Goal: Task Accomplishment & Management: Manage account settings

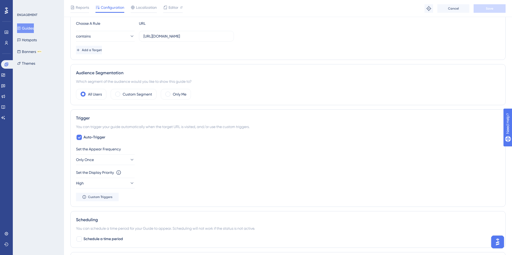
click at [32, 28] on button "Guides" at bounding box center [25, 28] width 17 height 10
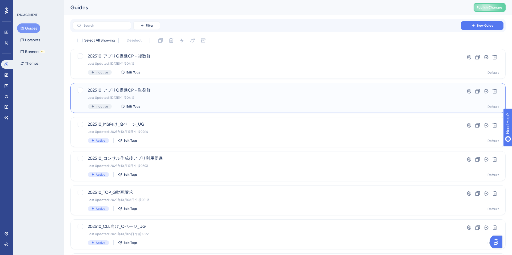
click at [286, 93] on span "202510_アプリQ促進CP - 単発群" at bounding box center [267, 90] width 358 height 6
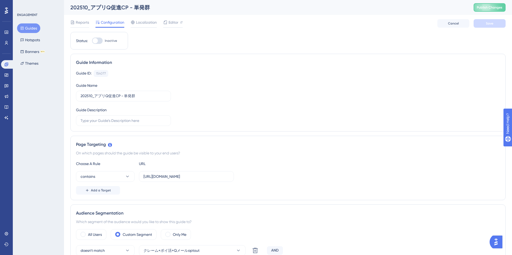
click at [98, 41] on div at bounding box center [97, 41] width 11 height 6
click at [92, 41] on input "Inactive" at bounding box center [92, 41] width 0 height 0
checkbox input "true"
click at [483, 27] on button "Save" at bounding box center [490, 23] width 32 height 9
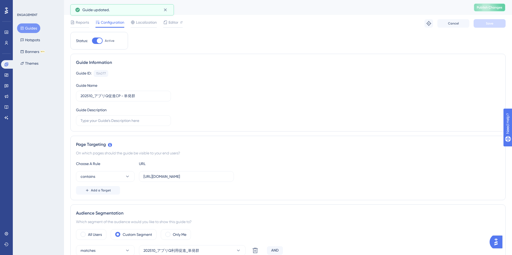
click at [488, 10] on button "Publish Changes" at bounding box center [490, 7] width 32 height 9
click at [33, 29] on button "Guides" at bounding box center [28, 28] width 23 height 10
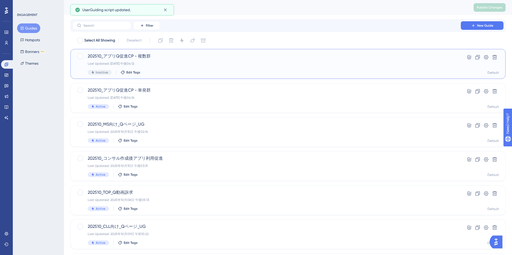
click at [199, 75] on div "202510_アプリQ促進CP - 複数群 Last Updated: [DATE] 午後04:12 Inactive Edit Tags Hyperlink…" at bounding box center [287, 64] width 435 height 30
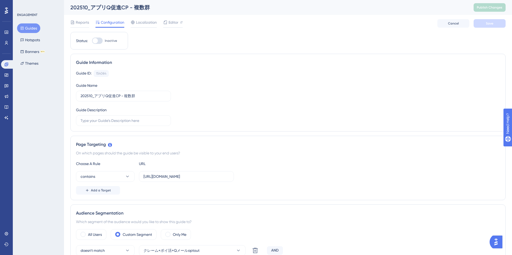
click at [100, 42] on div at bounding box center [97, 41] width 11 height 6
click at [92, 41] on input "Inactive" at bounding box center [92, 41] width 0 height 0
checkbox input "true"
click at [485, 27] on button "Save" at bounding box center [490, 23] width 32 height 9
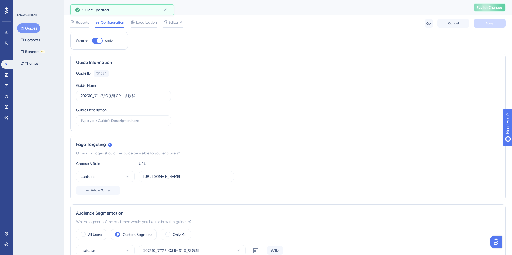
click at [491, 8] on span "Publish Changes" at bounding box center [490, 7] width 26 height 4
